Goal: Task Accomplishment & Management: Manage account settings

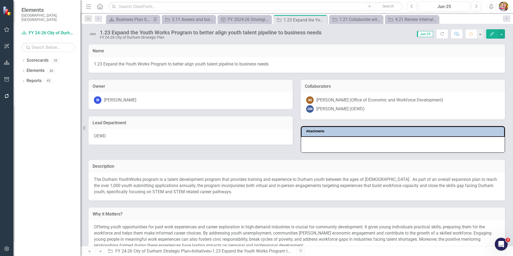
click at [258, 154] on div "Description The Durham YouthWorks program is a talent development program that …" at bounding box center [297, 177] width 425 height 48
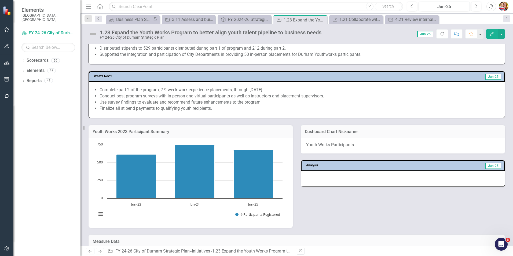
scroll to position [295, 0]
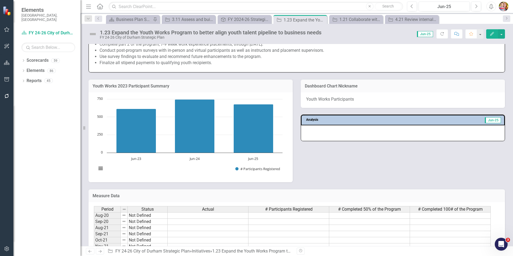
click at [355, 164] on div "Youth Works 2023 Participant Summary Chart Bar chart with 3 bars. Youth Works 2…" at bounding box center [297, 128] width 425 height 110
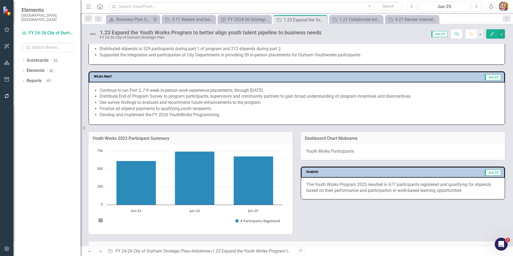
scroll to position [349, 0]
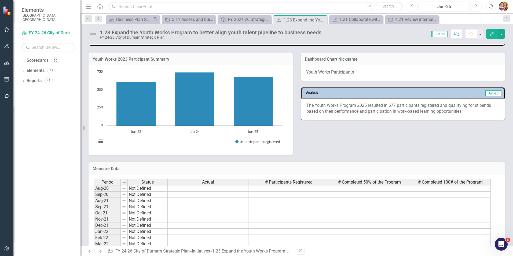
click at [412, 113] on p "The Youth Works Program 2025 resulted in 677 participants registered and qualif…" at bounding box center [403, 109] width 193 height 12
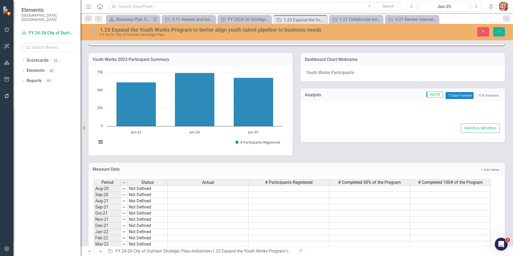
type textarea "<p>The Youth Works Program 2025 resulted in 677 participants registered and&nbs…"
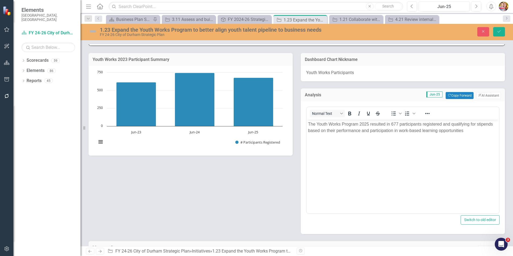
scroll to position [0, 0]
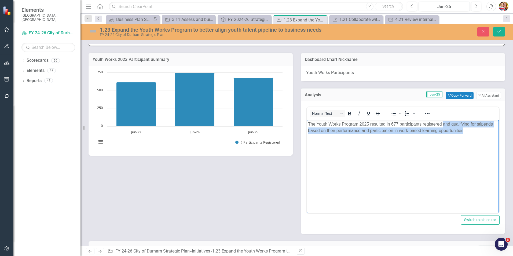
drag, startPoint x: 444, startPoint y: 124, endPoint x: 476, endPoint y: 127, distance: 32.4
click at [476, 127] on p "The Youth Works Program 2025 resulted in 677 participants registered and qualif…" at bounding box center [403, 127] width 190 height 13
click at [352, 171] on body "The Youth Works Program 2025 resulted in 677 participants registered and qualif…" at bounding box center [403, 159] width 193 height 81
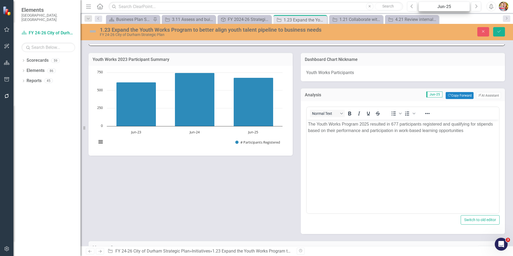
click at [450, 6] on div "Jun-25" at bounding box center [445, 6] width 48 height 6
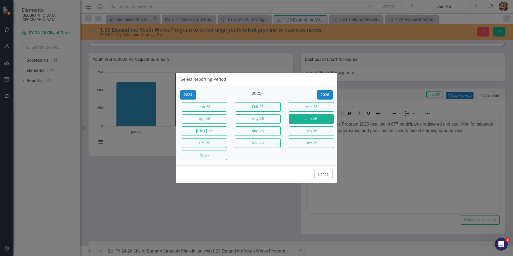
click at [197, 95] on div "2024" at bounding box center [202, 94] width 45 height 9
click at [189, 97] on button "2024" at bounding box center [188, 94] width 16 height 9
drag, startPoint x: 96, startPoint y: 52, endPoint x: 311, endPoint y: 121, distance: 226.1
click at [311, 121] on button "Jun-24" at bounding box center [311, 118] width 45 height 9
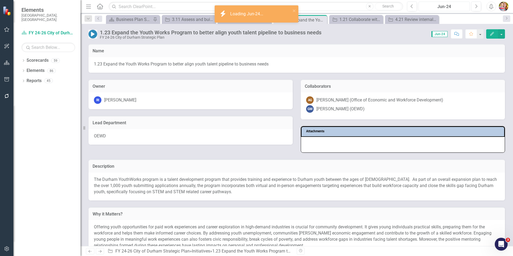
scroll to position [269, 0]
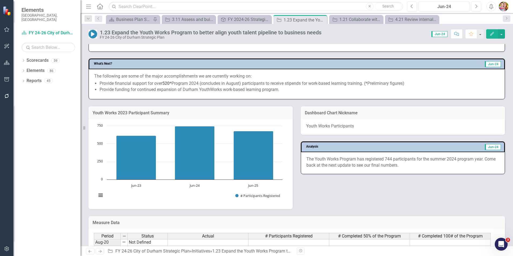
click at [338, 167] on p "The Youth Works Program has registered 744 participants for the summer 2024 pro…" at bounding box center [403, 162] width 193 height 12
click at [308, 159] on p "The Youth Works Program has registered 744 participants for the summer 2024 pro…" at bounding box center [403, 162] width 193 height 12
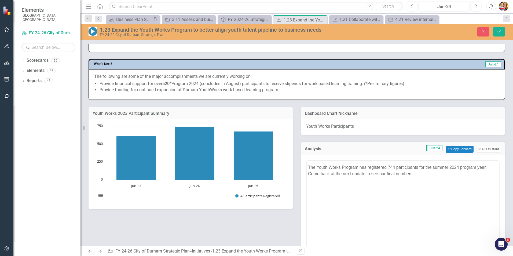
scroll to position [0, 0]
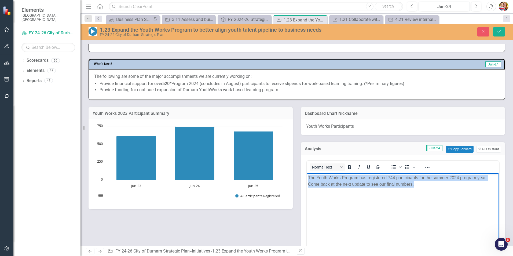
drag, startPoint x: 308, startPoint y: 177, endPoint x: 426, endPoint y: 182, distance: 118.0
click at [426, 182] on p "The Youth Works Program has registered 744 participants for the summer 2024 pro…" at bounding box center [403, 181] width 190 height 13
copy p "The Youth Works Program has registered 744 participants for the summer 2024 pro…"
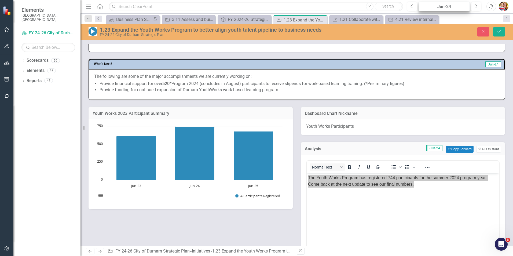
click at [437, 8] on div "Jun-24" at bounding box center [445, 6] width 48 height 6
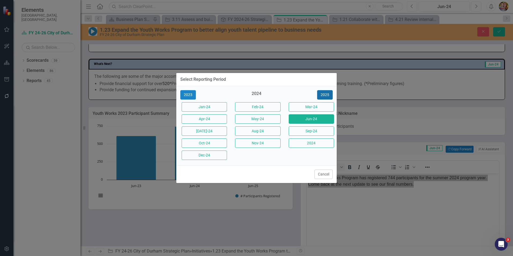
click at [327, 92] on button "2025" at bounding box center [325, 94] width 16 height 9
click at [306, 119] on button "Jun-25" at bounding box center [311, 118] width 45 height 9
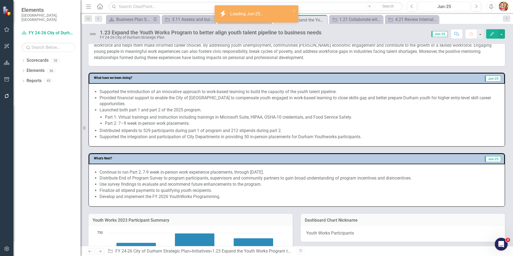
scroll to position [349, 0]
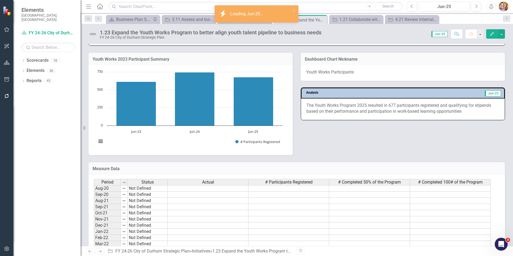
click at [335, 111] on p "The Youth Works Program 2025 resulted in 677 participants registered and qualif…" at bounding box center [403, 109] width 193 height 12
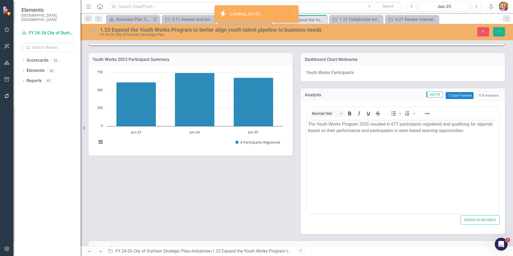
scroll to position [0, 0]
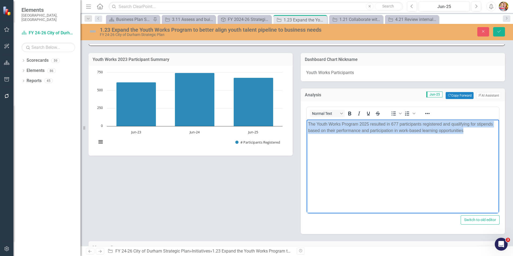
drag, startPoint x: 466, startPoint y: 130, endPoint x: 609, endPoint y: 241, distance: 181.3
click at [307, 121] on html "The Youth Works Program 2025 resulted in 677 participants registered and qualif…" at bounding box center [403, 159] width 193 height 81
paste body "Rich Text Area. Press ALT-0 for help."
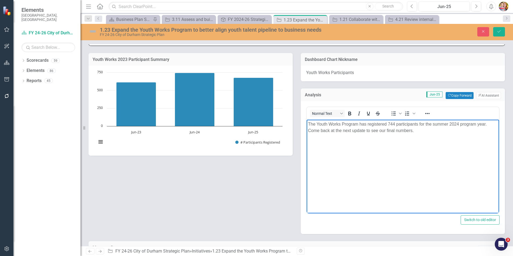
click at [393, 124] on p "The Youth Works Program has registered 744 participants for the summer 2024 pro…" at bounding box center [403, 127] width 190 height 13
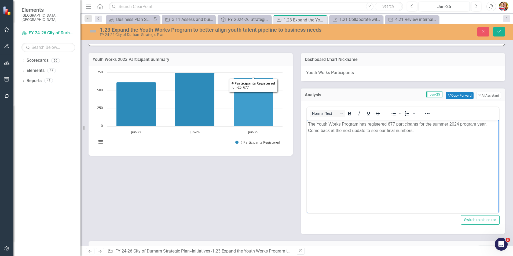
click at [400, 168] on body "The Youth Works Program has registered 677 participants for the summer 2024 pro…" at bounding box center [403, 159] width 193 height 81
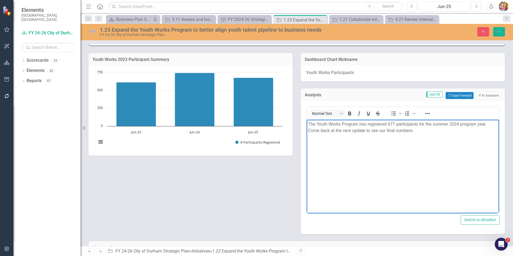
click at [459, 123] on p "The Youth Works Program has registered 677 participants for the summer 2024 pro…" at bounding box center [403, 127] width 190 height 13
click at [347, 143] on body "The Youth Works Program has registered 677 participants for the summer 2025 pro…" at bounding box center [403, 159] width 193 height 81
click at [425, 131] on p "The Youth Works Program has registered 677 participants for the summer 2025 pro…" at bounding box center [403, 127] width 190 height 13
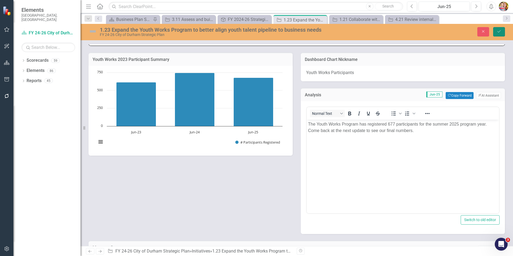
click at [498, 33] on icon "Save" at bounding box center [499, 32] width 5 height 4
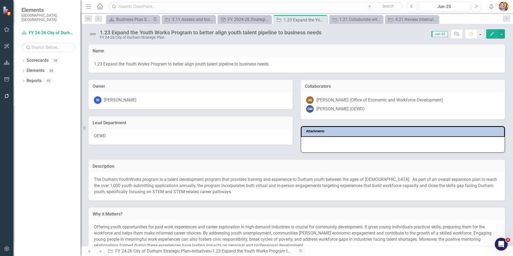
click at [93, 32] on img at bounding box center [93, 34] width 9 height 9
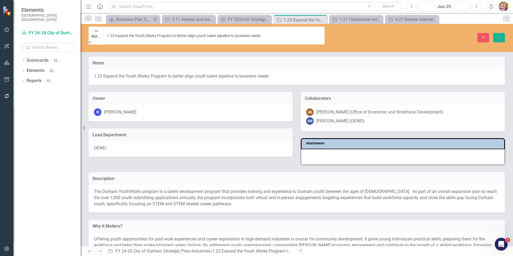
click at [94, 33] on img at bounding box center [96, 30] width 5 height 5
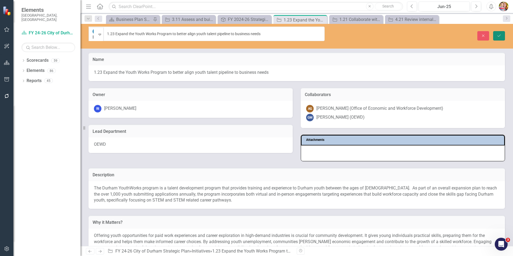
click at [501, 34] on icon "Save" at bounding box center [499, 36] width 5 height 4
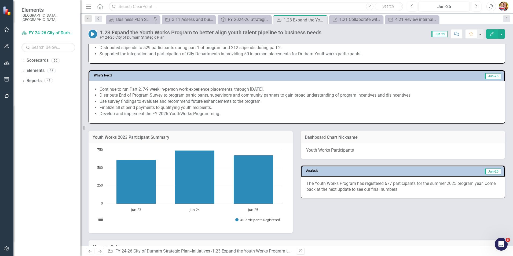
scroll to position [349, 0]
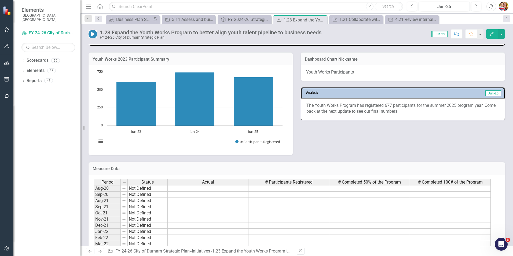
click at [128, 59] on h3 "Youth Works 2023 Participant Summary" at bounding box center [191, 59] width 196 height 5
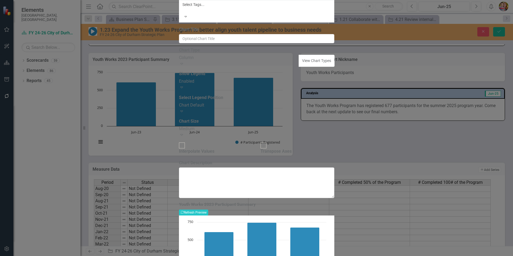
drag, startPoint x: 228, startPoint y: 30, endPoint x: 219, endPoint y: 30, distance: 9.4
type input "Youth Works Participant Summary"
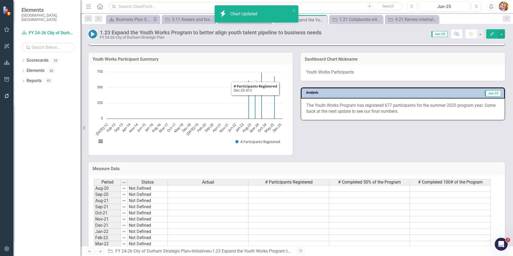
click at [180, 57] on h3 "Youth Works Participant Summary" at bounding box center [191, 59] width 196 height 5
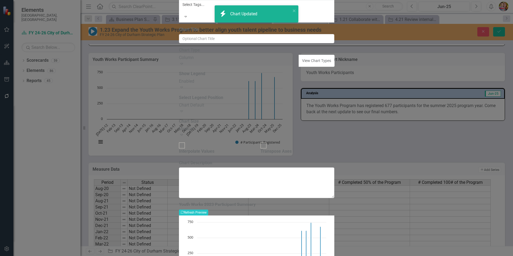
type input "Youth Works Participant Summary"
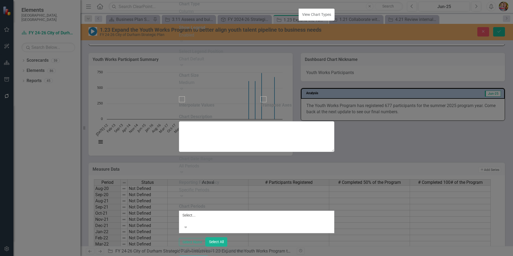
click at [214, 218] on div at bounding box center [257, 220] width 148 height 5
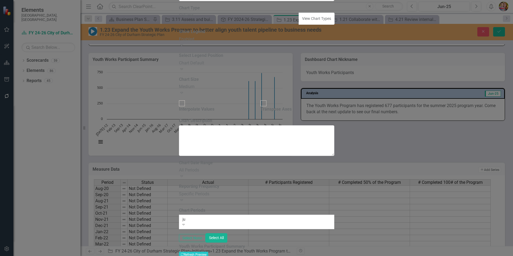
type input "jun"
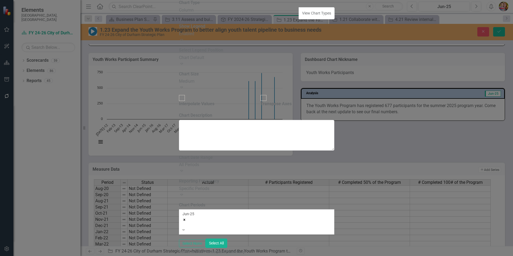
click at [207, 222] on div at bounding box center [257, 224] width 148 height 5
type input "jun-24"
click at [13, 256] on span "Jun-24" at bounding box center [6, 258] width 13 height 5
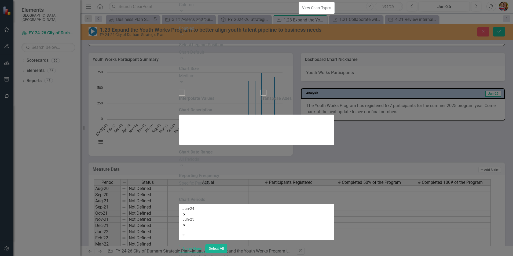
click at [204, 227] on div at bounding box center [257, 229] width 148 height 5
type input "jun-23"
click at [13, 256] on span "Jun-23" at bounding box center [6, 258] width 13 height 5
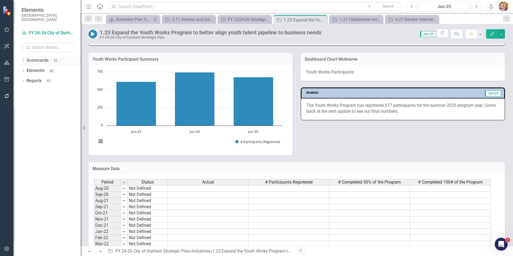
drag, startPoint x: 31, startPoint y: 57, endPoint x: 34, endPoint y: 59, distance: 3.0
click at [31, 57] on link "Scorecards" at bounding box center [38, 60] width 22 height 6
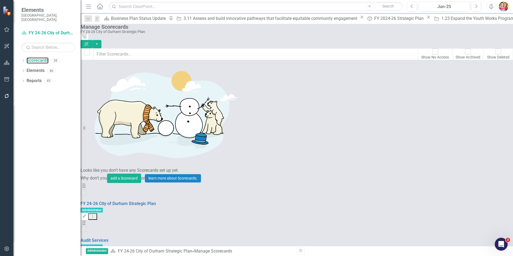
scroll to position [725, 0]
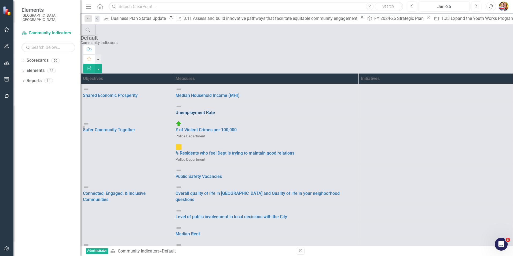
click at [256, 110] on link "Unemployment Rate" at bounding box center [266, 113] width 181 height 6
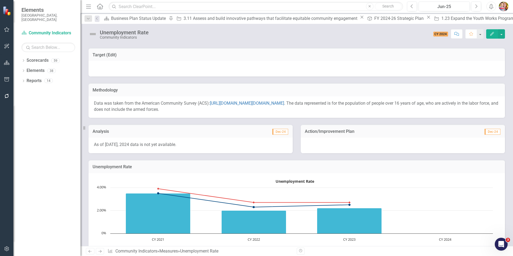
scroll to position [139, 0]
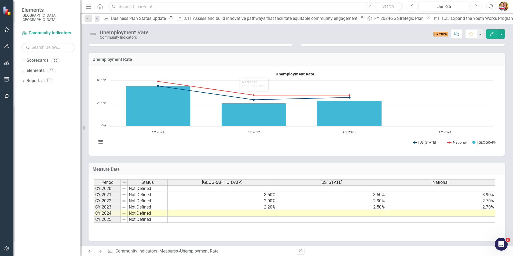
click at [209, 60] on h3 "Unemployment Rate" at bounding box center [297, 59] width 409 height 5
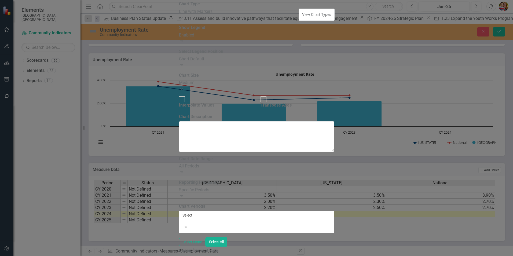
click at [209, 218] on div at bounding box center [257, 220] width 148 height 5
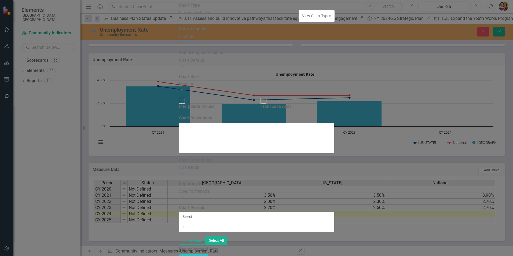
click at [209, 256] on div "CY 2020" at bounding box center [256, 259] width 513 height 6
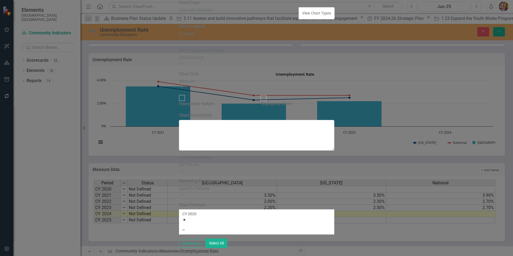
click at [208, 256] on button "Recalculate Refresh Preview" at bounding box center [193, 260] width 29 height 6
click at [186, 218] on icon "Remove CY 2020" at bounding box center [185, 220] width 4 height 4
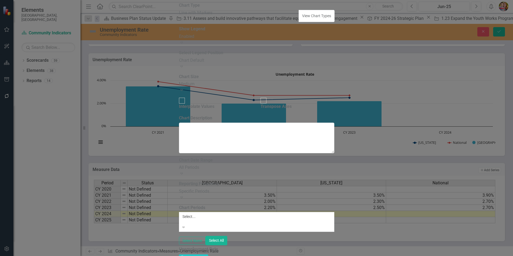
click at [204, 219] on div at bounding box center [257, 221] width 148 height 5
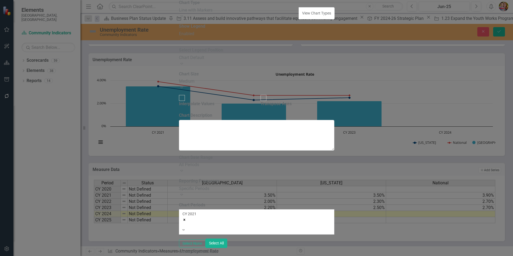
click at [204, 222] on div at bounding box center [257, 224] width 148 height 5
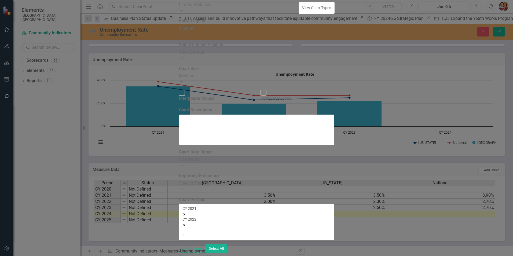
click at [205, 227] on div at bounding box center [257, 229] width 148 height 5
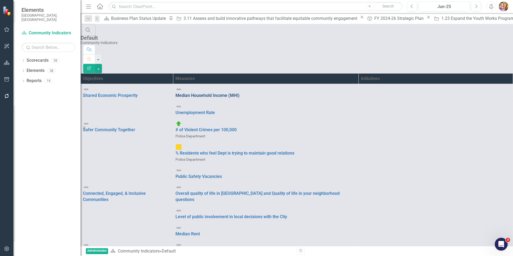
click at [262, 93] on link "Median Household Income (MHI)" at bounding box center [266, 96] width 181 height 6
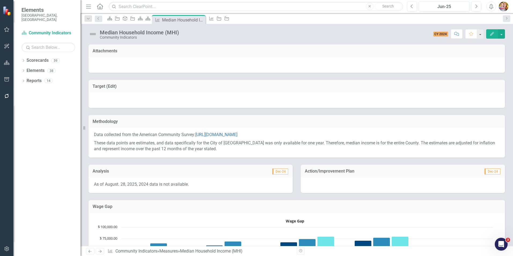
scroll to position [81, 0]
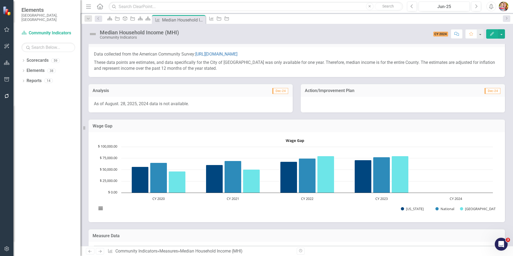
click at [294, 143] on text "Wage Gap" at bounding box center [295, 140] width 19 height 5
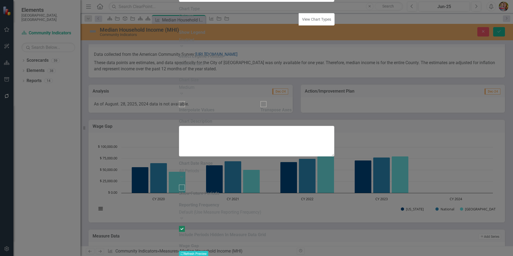
click at [257, 209] on div "Default (Use Measure Reporting Frequency)" at bounding box center [256, 212] width 155 height 6
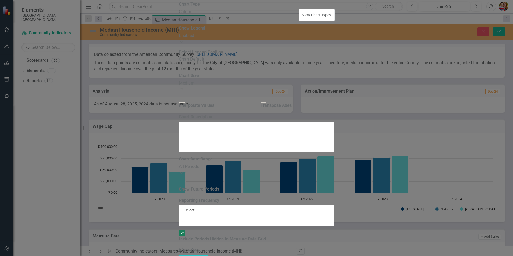
scroll to position [149, 0]
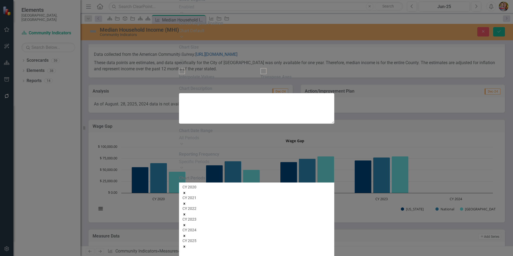
click at [186, 245] on icon "Remove CY 2025" at bounding box center [185, 247] width 4 height 4
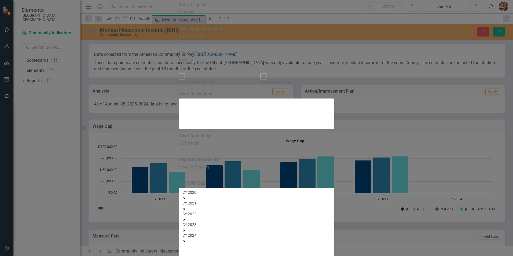
click at [185, 240] on icon "Remove CY 2024" at bounding box center [184, 241] width 2 height 2
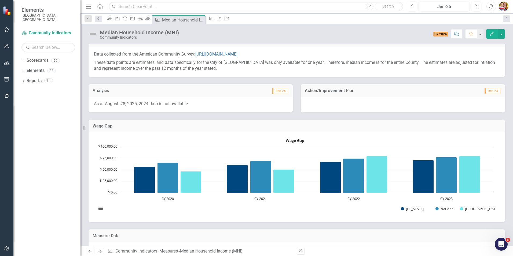
click at [98, 6] on icon "Home" at bounding box center [99, 6] width 7 height 6
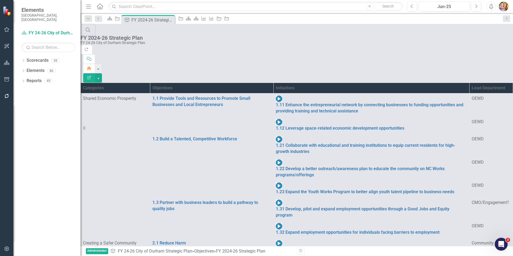
scroll to position [129, 0]
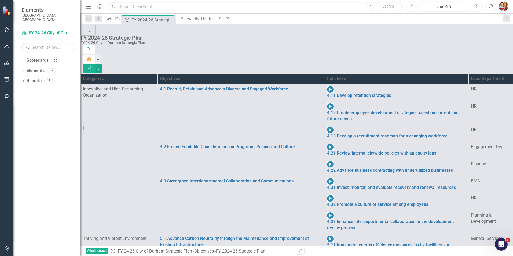
click at [329, 35] on div "Search FY 2024-26 Strategic Plan FY 24-26 City of Durham Strategic Plan" at bounding box center [297, 34] width 433 height 21
click at [37, 57] on link "Scorecards" at bounding box center [38, 60] width 22 height 6
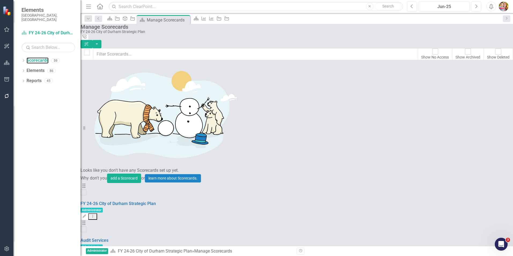
scroll to position [810, 0]
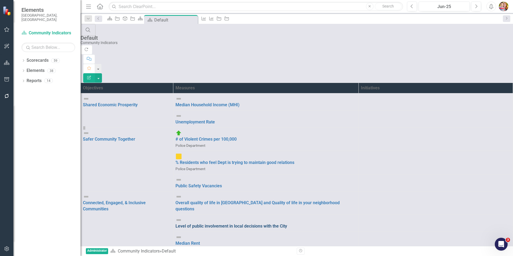
click at [281, 223] on link "Level of public involvement in local decisions with the City" at bounding box center [266, 226] width 181 height 6
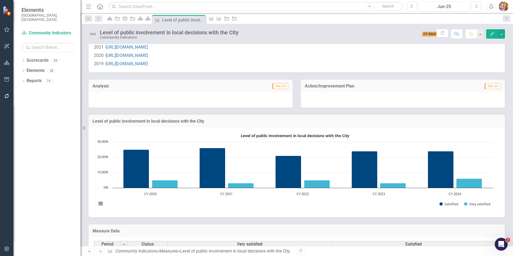
scroll to position [182, 0]
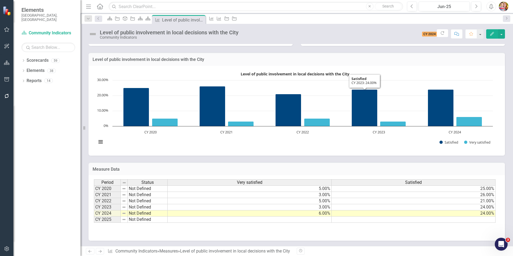
click at [306, 61] on h3 "Level of public involvement in local decisions with the City" at bounding box center [297, 59] width 409 height 5
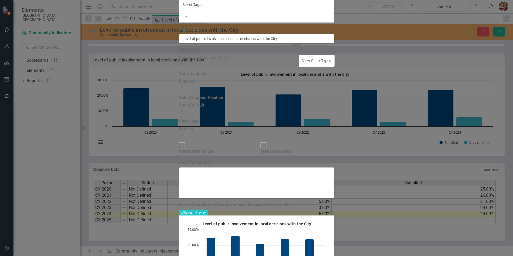
click at [184, 66] on icon "Expand" at bounding box center [181, 63] width 5 height 4
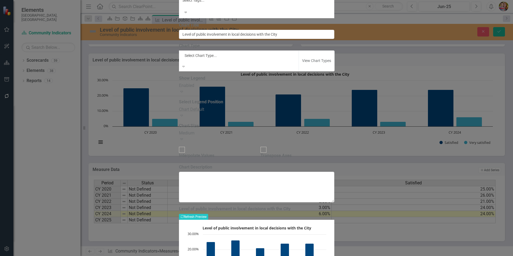
scroll to position [632, 0]
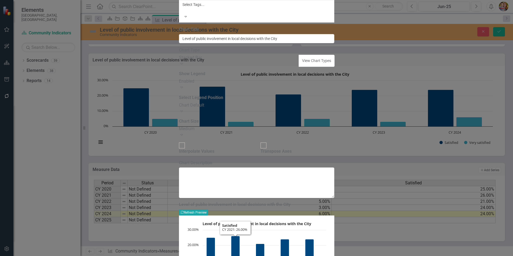
click at [208, 210] on button "Recalculate Refresh Preview" at bounding box center [193, 213] width 29 height 6
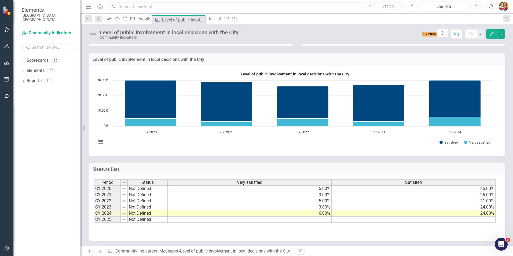
click at [100, 6] on icon "Home" at bounding box center [99, 6] width 7 height 6
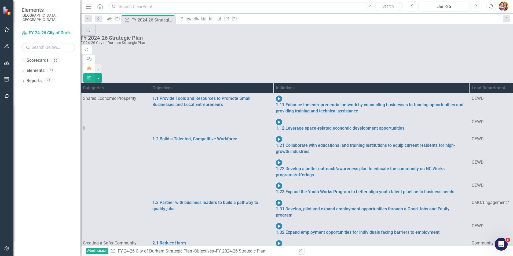
scroll to position [130, 0]
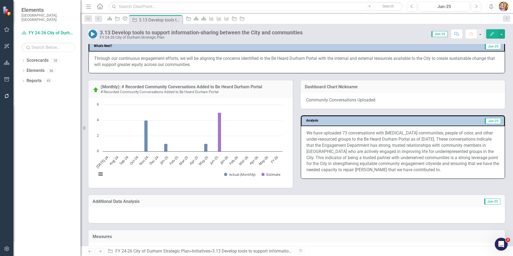
scroll to position [294, 0]
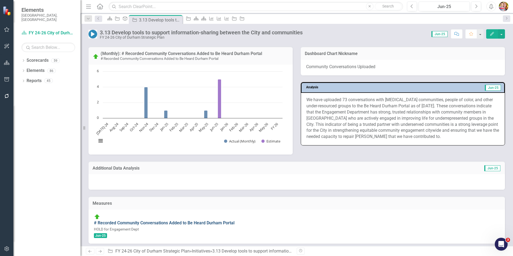
click at [176, 224] on link "# Recorded Community Conversations Added to Be Heard Durham Portal" at bounding box center [164, 222] width 141 height 5
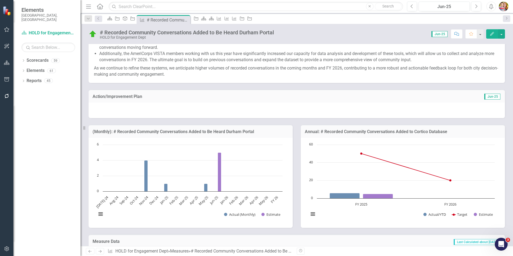
scroll to position [187, 0]
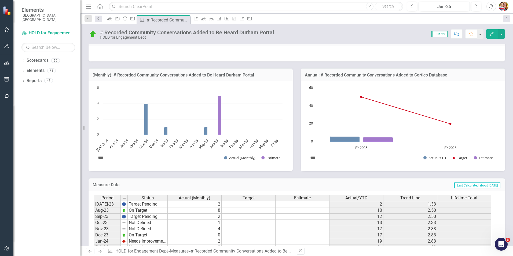
click at [174, 75] on h3 "(Monthly): # Recorded Community Conversations Added to Be Heard Durham Portal" at bounding box center [191, 75] width 196 height 5
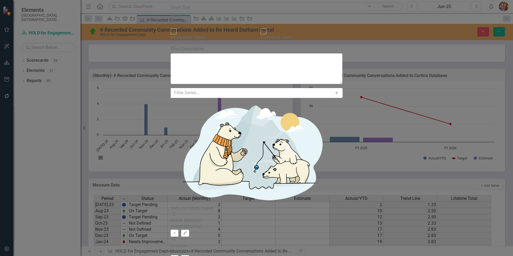
drag, startPoint x: 474, startPoint y: 250, endPoint x: 433, endPoint y: 236, distance: 43.3
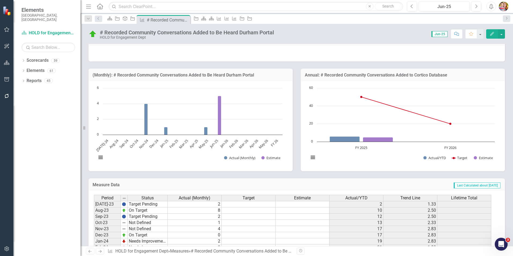
click at [181, 96] on rect "Interactive chart" at bounding box center [189, 125] width 191 height 81
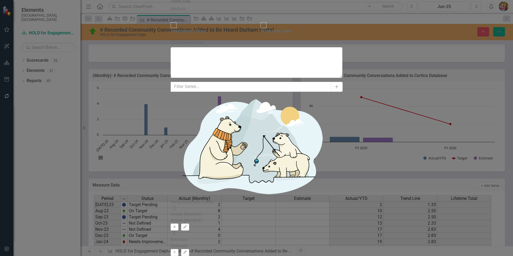
click at [177, 226] on icon "Remove" at bounding box center [175, 227] width 4 height 3
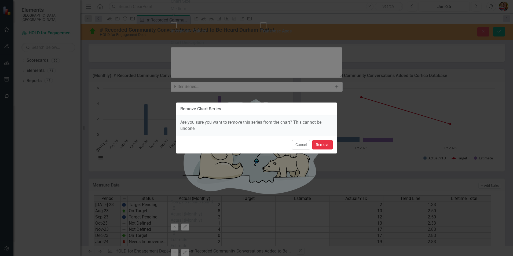
click at [322, 146] on button "Remove" at bounding box center [323, 144] width 20 height 9
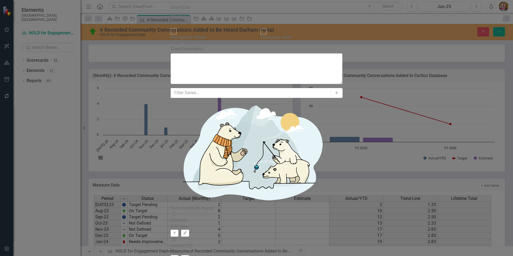
click at [177, 231] on icon "Remove" at bounding box center [175, 232] width 4 height 3
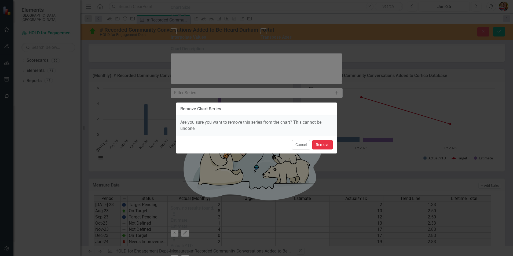
click at [325, 144] on button "Remove" at bounding box center [323, 144] width 20 height 9
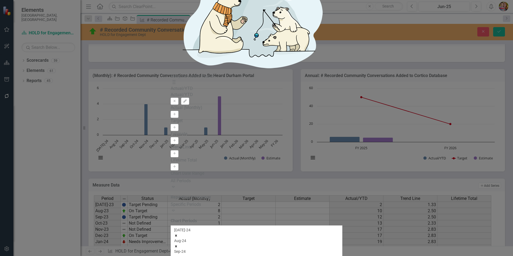
click at [214, 202] on div "Specific Periods" at bounding box center [257, 205] width 172 height 6
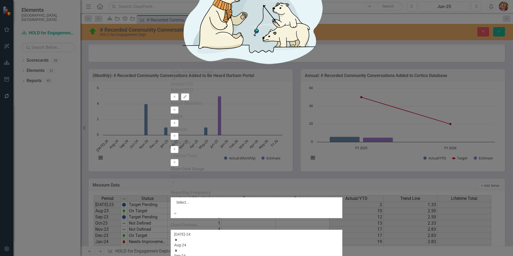
scroll to position [95, 0]
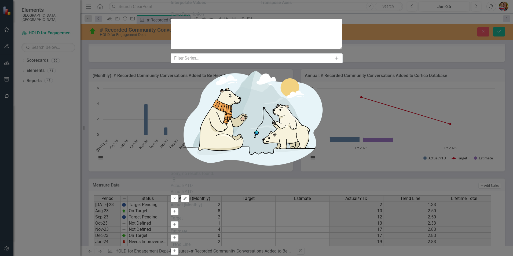
checkbox input "false"
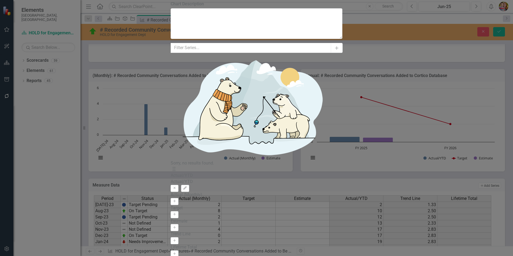
drag, startPoint x: 200, startPoint y: 52, endPoint x: 189, endPoint y: 47, distance: 12.1
drag, startPoint x: 204, startPoint y: 52, endPoint x: 190, endPoint y: 52, distance: 14.0
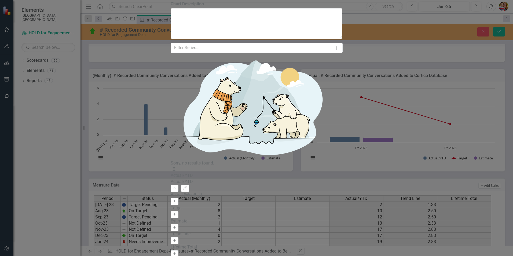
drag, startPoint x: 197, startPoint y: 51, endPoint x: 194, endPoint y: 51, distance: 3.5
type input "2"
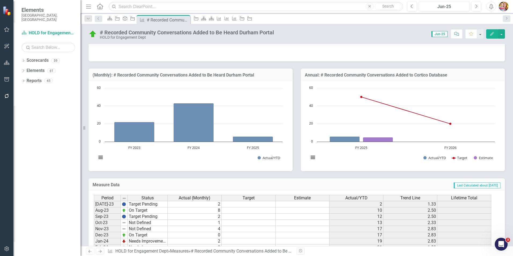
click at [98, 6] on icon at bounding box center [100, 6] width 6 height 6
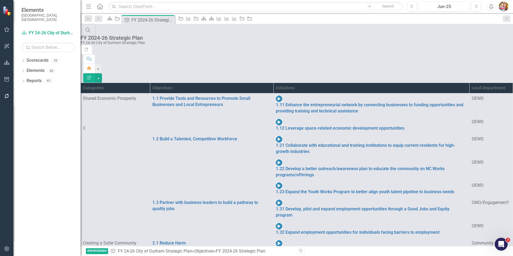
scroll to position [129, 0]
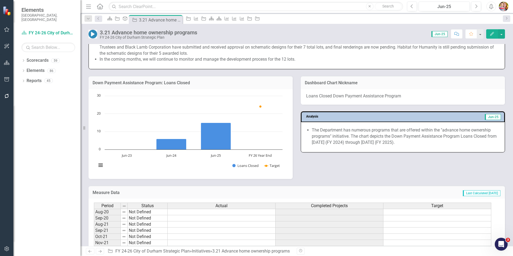
scroll to position [376, 0]
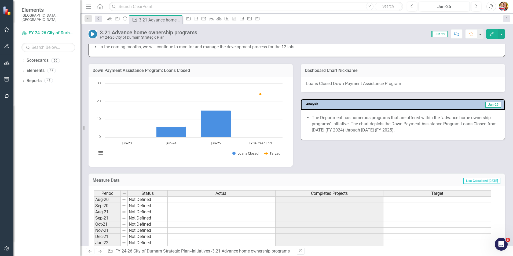
click at [158, 72] on h3 "Down Payment Assistance Program: Loans Closed" at bounding box center [191, 70] width 196 height 5
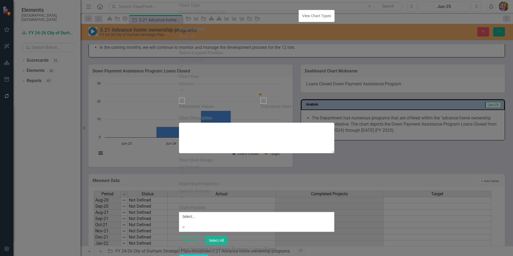
click at [204, 219] on div at bounding box center [257, 221] width 148 height 5
click at [227, 219] on div at bounding box center [257, 221] width 148 height 5
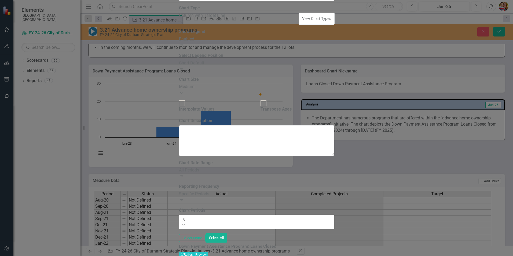
type input "jun"
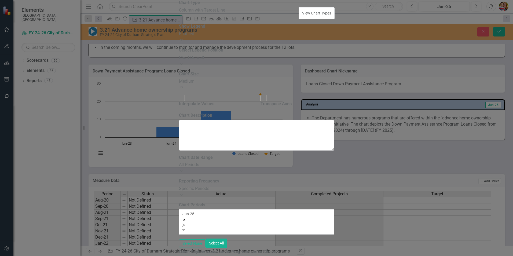
type input "jun"
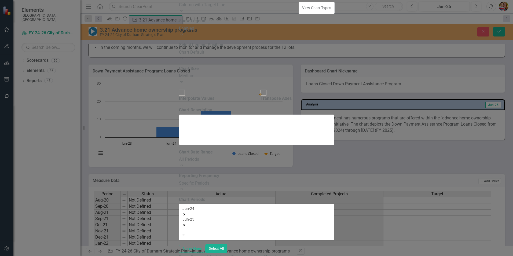
click at [206, 227] on div at bounding box center [257, 229] width 148 height 5
type input "FY"
click at [28, 256] on span "FY 26 Year End" at bounding box center [14, 258] width 28 height 5
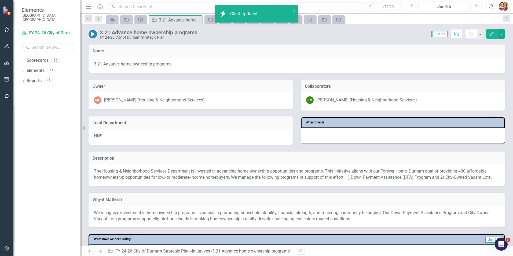
scroll to position [376, 0]
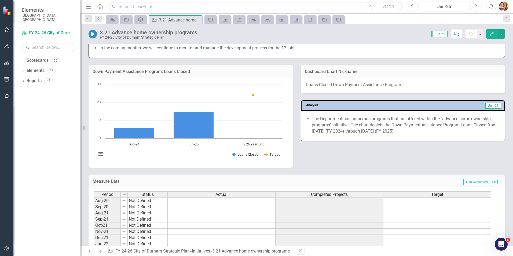
click at [103, 252] on link "Next" at bounding box center [100, 251] width 9 height 6
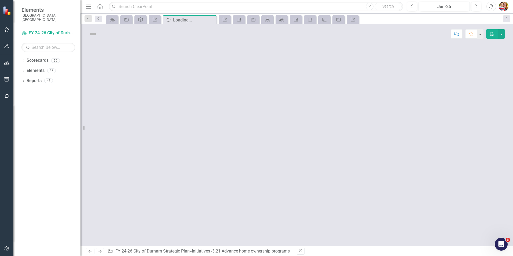
click at [103, 252] on link "Next" at bounding box center [100, 251] width 9 height 6
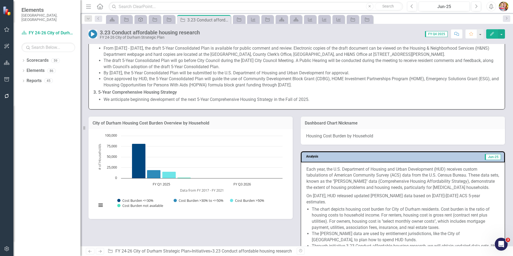
scroll to position [437, 0]
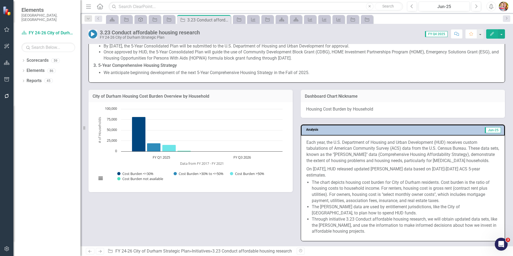
click at [225, 99] on h3 "City of Durham Housing Cost Burden Overview by Household" at bounding box center [191, 96] width 196 height 5
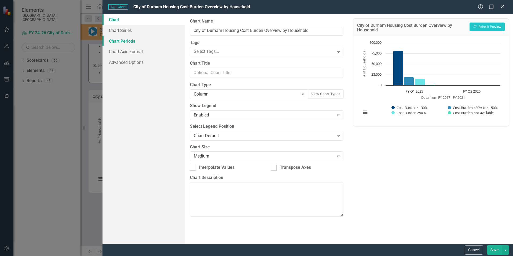
click at [123, 41] on link "Chart Periods" at bounding box center [144, 41] width 82 height 11
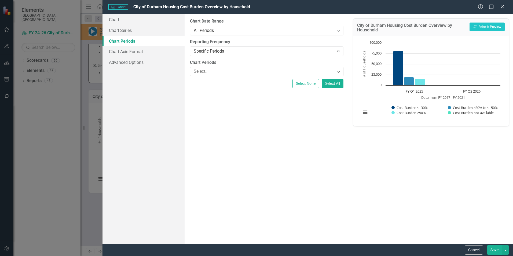
click at [204, 71] on div at bounding box center [263, 71] width 142 height 7
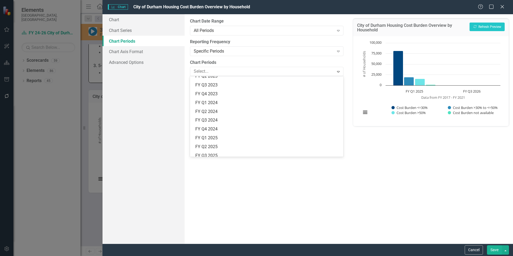
scroll to position [343, 0]
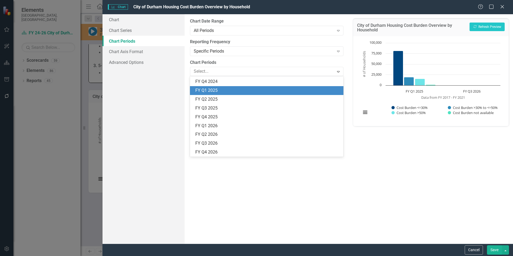
click at [211, 91] on div "FY Q1 2025" at bounding box center [267, 91] width 145 height 6
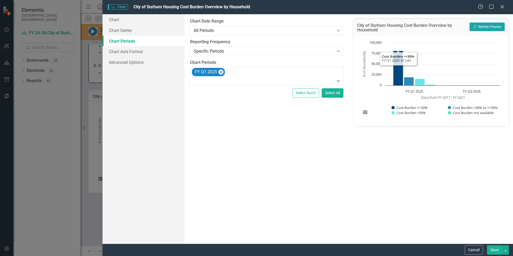
click at [489, 26] on button "Recalculate Refresh Preview" at bounding box center [487, 27] width 35 height 9
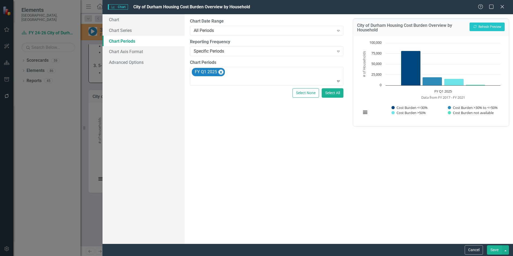
click at [496, 249] on button "Save" at bounding box center [494, 249] width 15 height 9
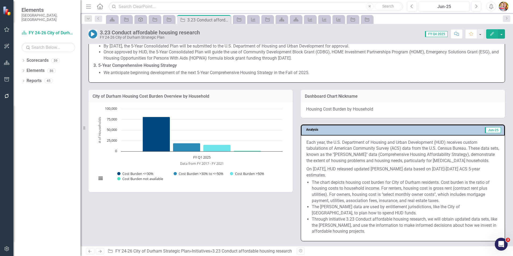
click at [98, 6] on icon at bounding box center [100, 6] width 6 height 6
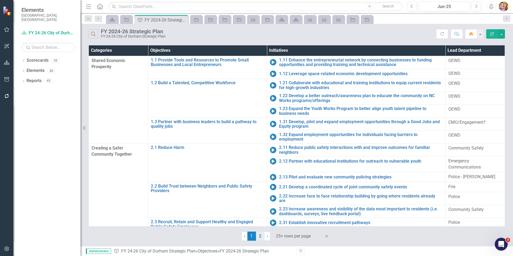
click at [259, 236] on link "2" at bounding box center [260, 236] width 9 height 9
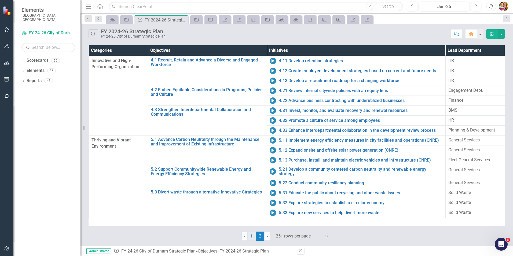
click at [250, 238] on link "1" at bounding box center [252, 236] width 9 height 9
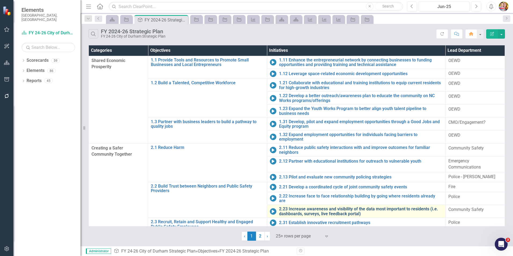
click at [300, 207] on link "2.23 Increase awareness and visibility of the data most important to residents …" at bounding box center [361, 211] width 164 height 9
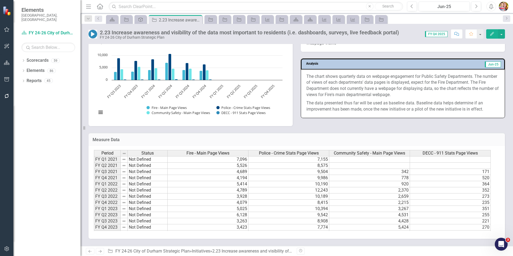
scroll to position [336, 0]
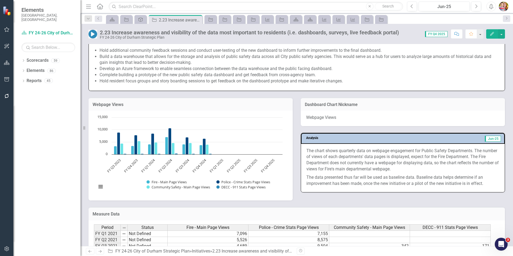
click at [212, 102] on h3 "Webpage Views" at bounding box center [191, 104] width 196 height 5
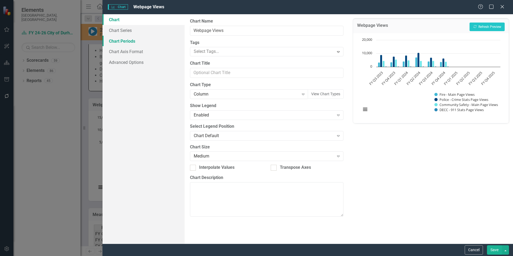
click at [130, 40] on link "Chart Periods" at bounding box center [144, 41] width 82 height 11
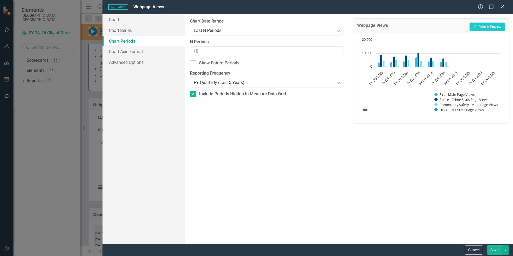
click at [224, 31] on div "Last N Periods" at bounding box center [264, 30] width 140 height 6
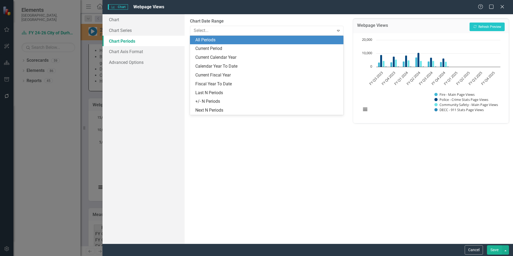
click at [211, 41] on div "All Periods" at bounding box center [267, 40] width 145 height 6
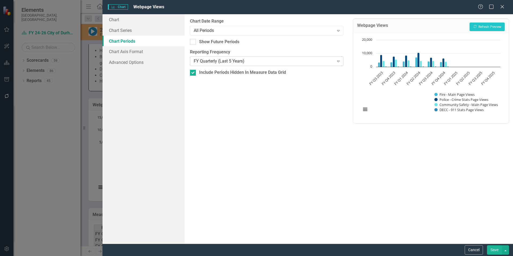
click at [207, 61] on div "FY Quarterly (Last 5 Years)" at bounding box center [264, 61] width 140 height 6
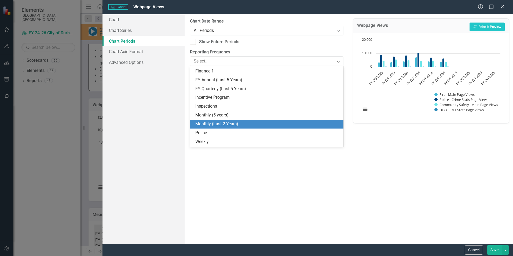
scroll to position [149, 0]
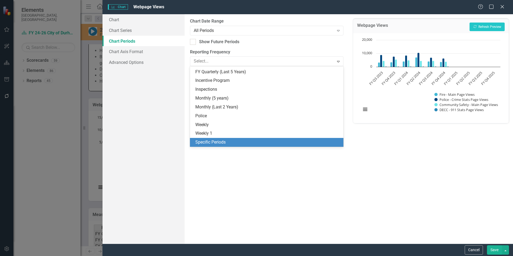
click at [227, 140] on div "Specific Periods" at bounding box center [267, 142] width 145 height 6
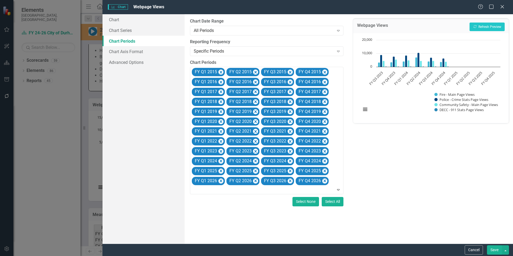
click at [305, 201] on button "Select None" at bounding box center [306, 201] width 27 height 9
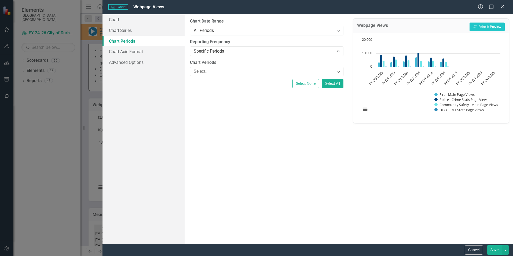
click at [211, 70] on div at bounding box center [263, 71] width 142 height 7
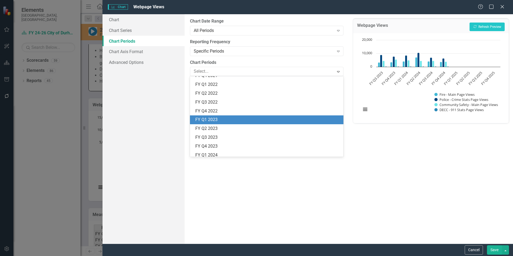
scroll to position [235, 0]
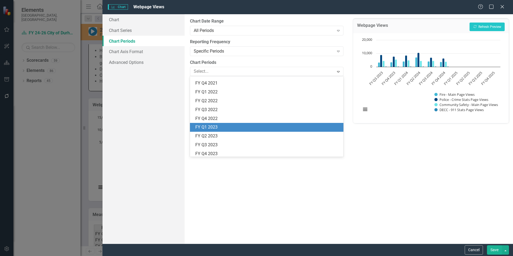
click at [207, 126] on div "FY Q1 2023" at bounding box center [267, 127] width 145 height 6
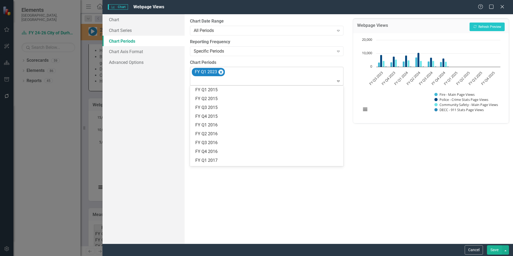
click at [202, 82] on div at bounding box center [267, 81] width 151 height 7
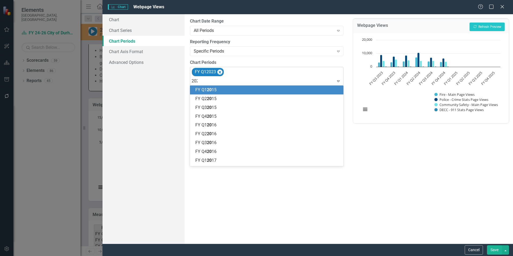
type input "2023"
click at [202, 91] on span "FY Q2 2023" at bounding box center [205, 89] width 21 height 5
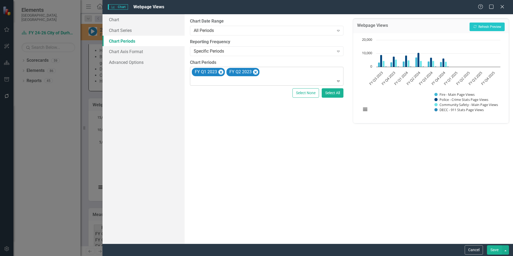
click at [207, 82] on div at bounding box center [267, 81] width 151 height 7
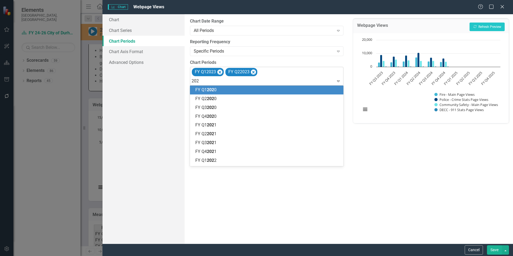
type input "2023"
click at [208, 92] on span "2023" at bounding box center [212, 89] width 10 height 5
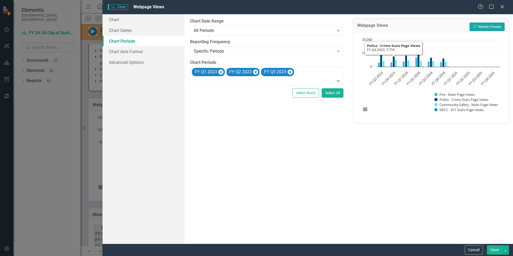
click at [489, 27] on button "Recalculate Refresh Preview" at bounding box center [487, 27] width 35 height 9
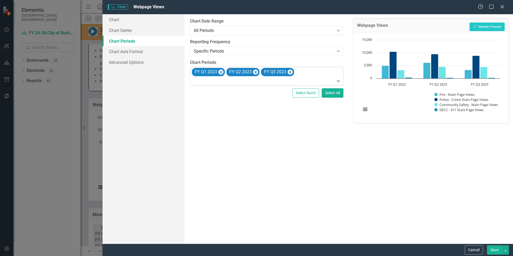
click at [233, 82] on div at bounding box center [267, 81] width 151 height 7
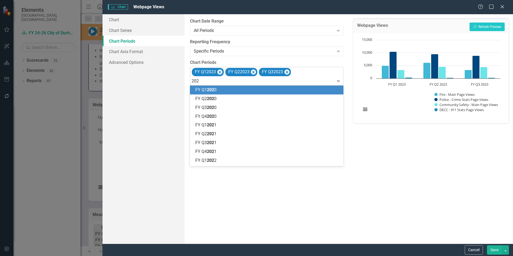
type input "2023"
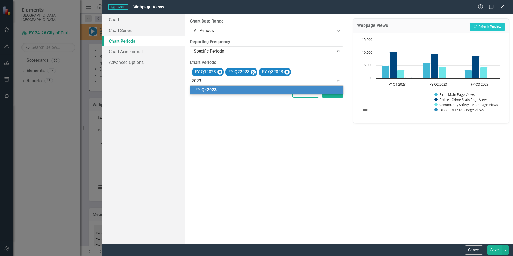
click at [216, 90] on span "2023" at bounding box center [212, 89] width 10 height 5
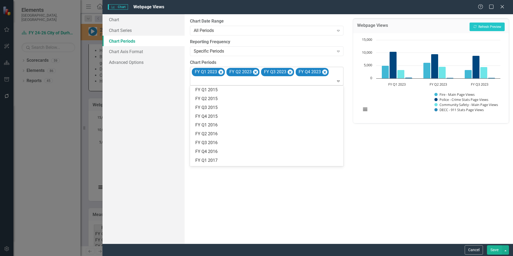
click at [204, 82] on div at bounding box center [267, 81] width 151 height 7
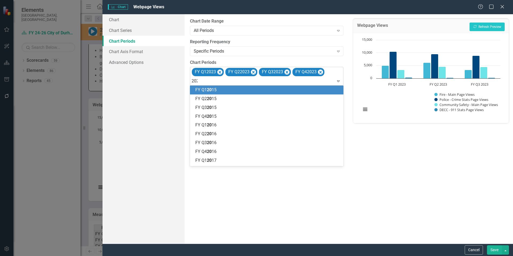
type input "2024"
click at [223, 89] on div "FY Q1 2024" at bounding box center [267, 90] width 145 height 6
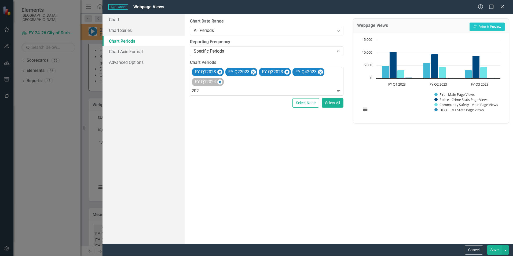
type input "2024"
click at [27, 256] on span "2024" at bounding box center [22, 260] width 10 height 5
type input "2024"
click at [27, 256] on span "2024" at bounding box center [22, 260] width 10 height 5
type input "2024"
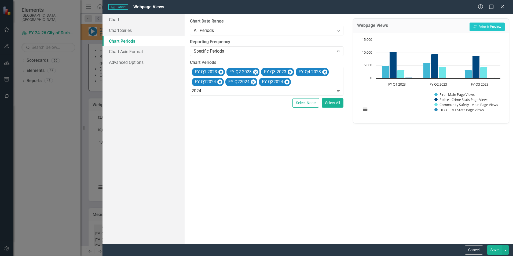
click at [27, 256] on span "2024" at bounding box center [22, 260] width 10 height 5
click at [198, 92] on div at bounding box center [267, 91] width 151 height 7
type input "2025"
click at [27, 256] on span "2025" at bounding box center [22, 260] width 10 height 5
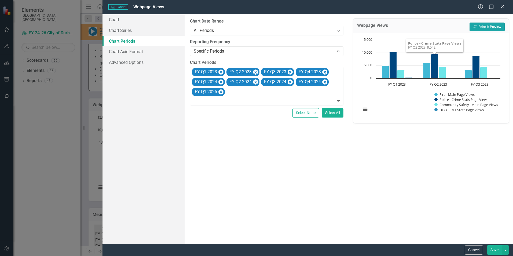
click at [492, 28] on button "Recalculate Refresh Preview" at bounding box center [487, 27] width 35 height 9
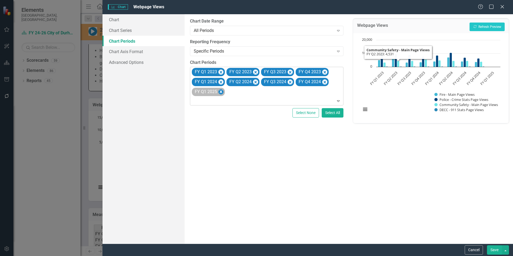
click at [219, 92] on icon "Remove FY Q1 2025" at bounding box center [221, 92] width 5 height 7
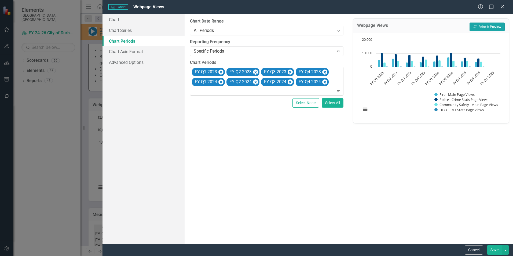
click at [491, 26] on button "Recalculate Refresh Preview" at bounding box center [487, 27] width 35 height 9
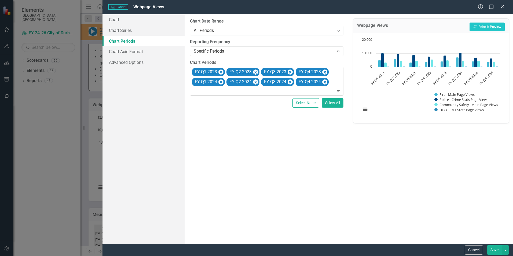
click at [494, 250] on button "Save" at bounding box center [494, 249] width 15 height 9
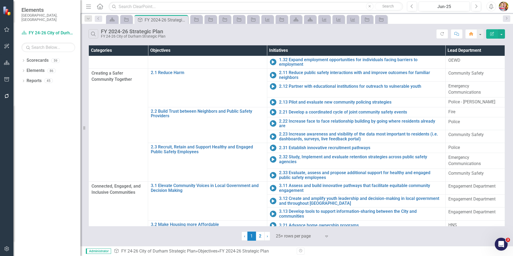
scroll to position [129, 0]
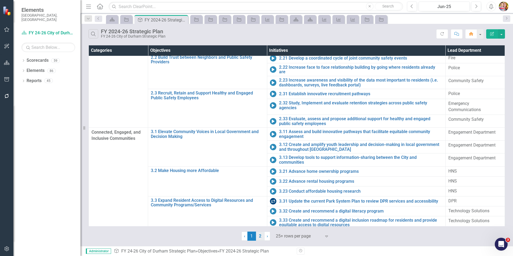
click at [263, 238] on link "2" at bounding box center [260, 236] width 9 height 9
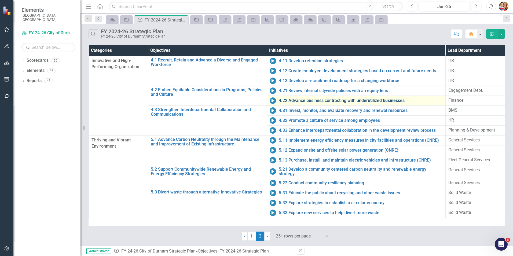
scroll to position [0, 0]
